Goal: Register for event/course: Sign up to attend an event or enroll in a course

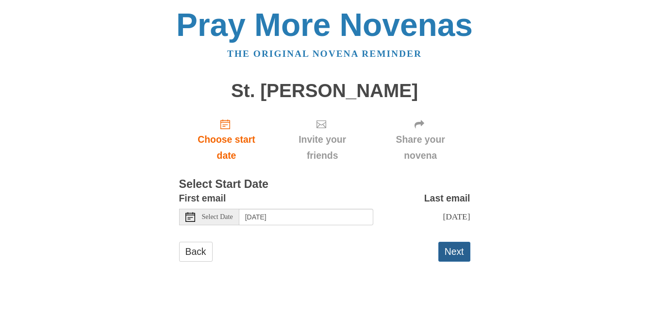
click at [455, 262] on button "Next" at bounding box center [454, 252] width 32 height 20
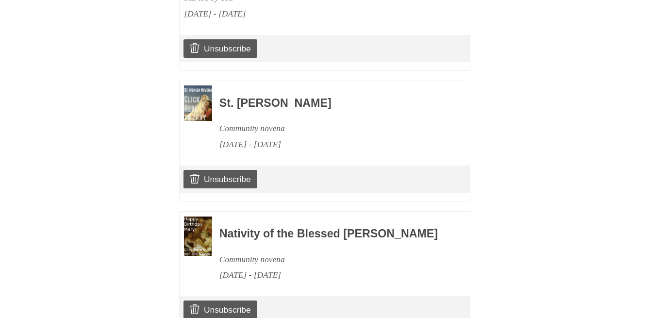
scroll to position [729, 0]
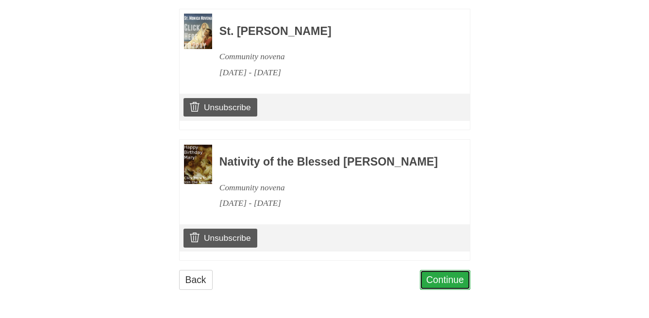
click at [451, 282] on link "Continue" at bounding box center [445, 280] width 50 height 20
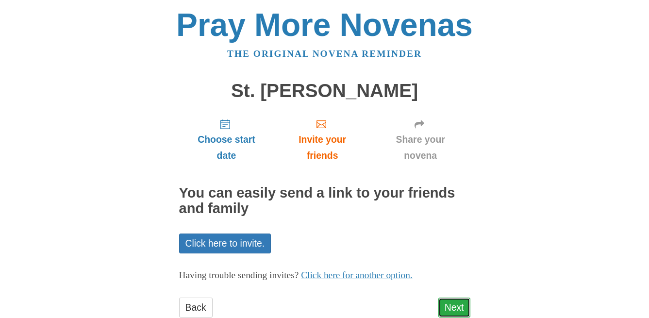
click at [454, 308] on link "Next" at bounding box center [454, 308] width 32 height 20
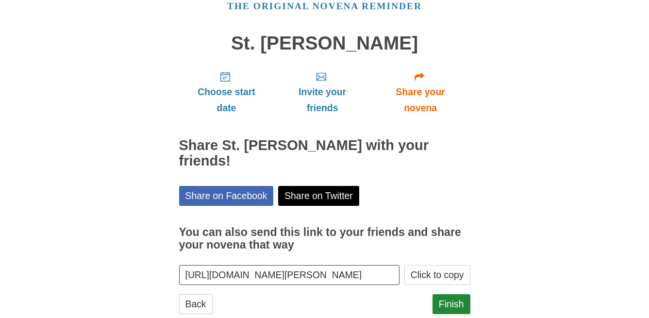
scroll to position [56, 0]
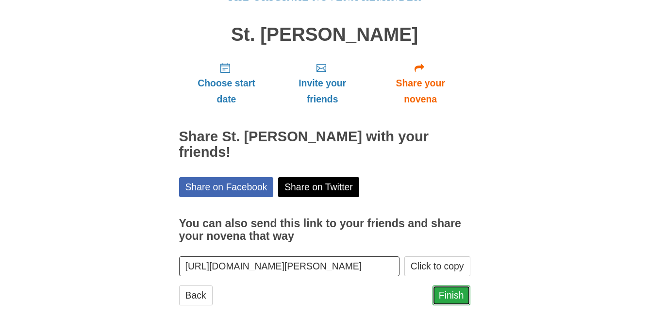
click at [452, 285] on link "Finish" at bounding box center [451, 295] width 38 height 20
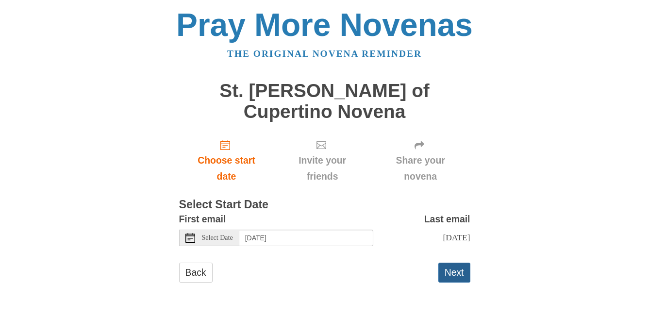
click at [459, 263] on button "Next" at bounding box center [454, 273] width 32 height 20
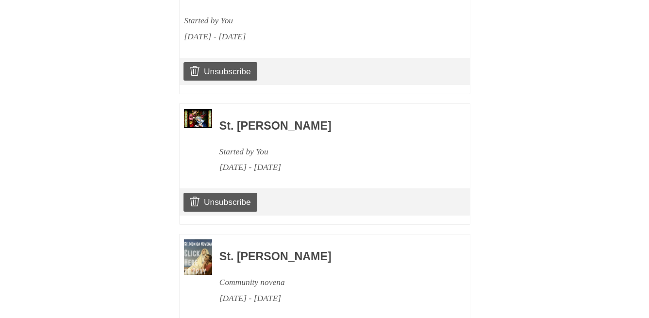
scroll to position [860, 0]
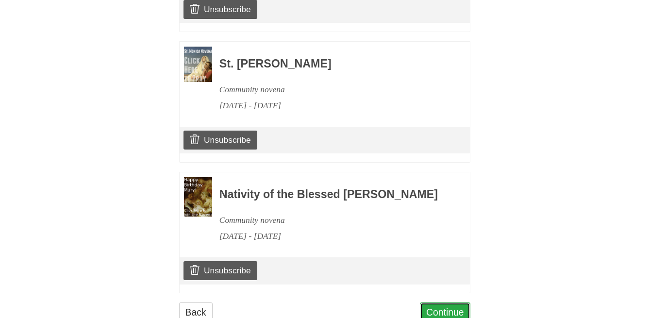
click at [447, 302] on link "Continue" at bounding box center [445, 312] width 50 height 20
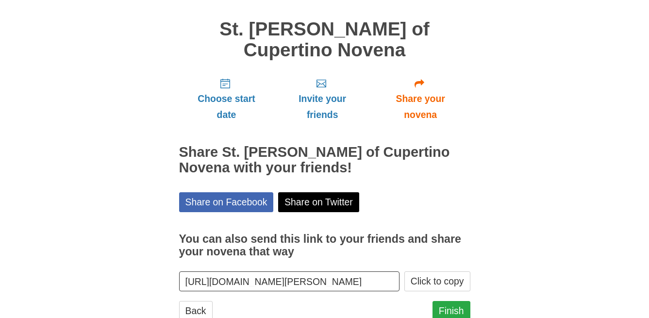
scroll to position [65, 0]
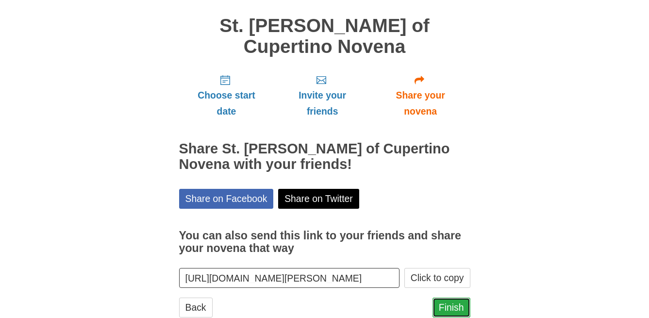
click at [446, 298] on link "Finish" at bounding box center [451, 308] width 38 height 20
